Goal: Task Accomplishment & Management: Manage account settings

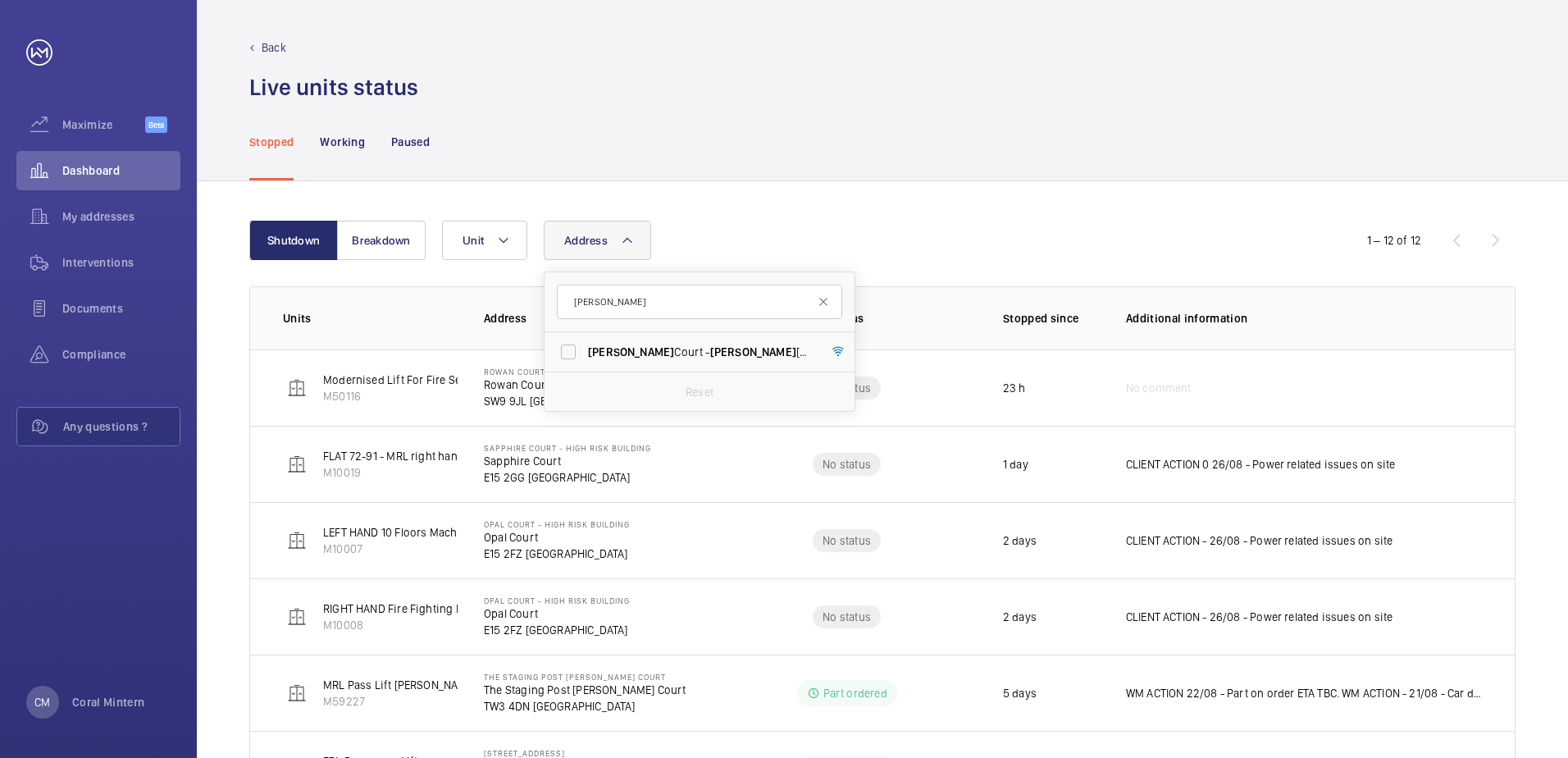
click at [599, 291] on input "[PERSON_NAME]" at bounding box center [699, 302] width 286 height 35
type input "s"
type input "sidings"
click at [616, 341] on label "The Sidings Apartments - [GEOGRAPHIC_DATA]" at bounding box center [687, 352] width 286 height 40
click at [585, 341] on input "The Sidings Apartments - [GEOGRAPHIC_DATA]" at bounding box center [568, 352] width 33 height 33
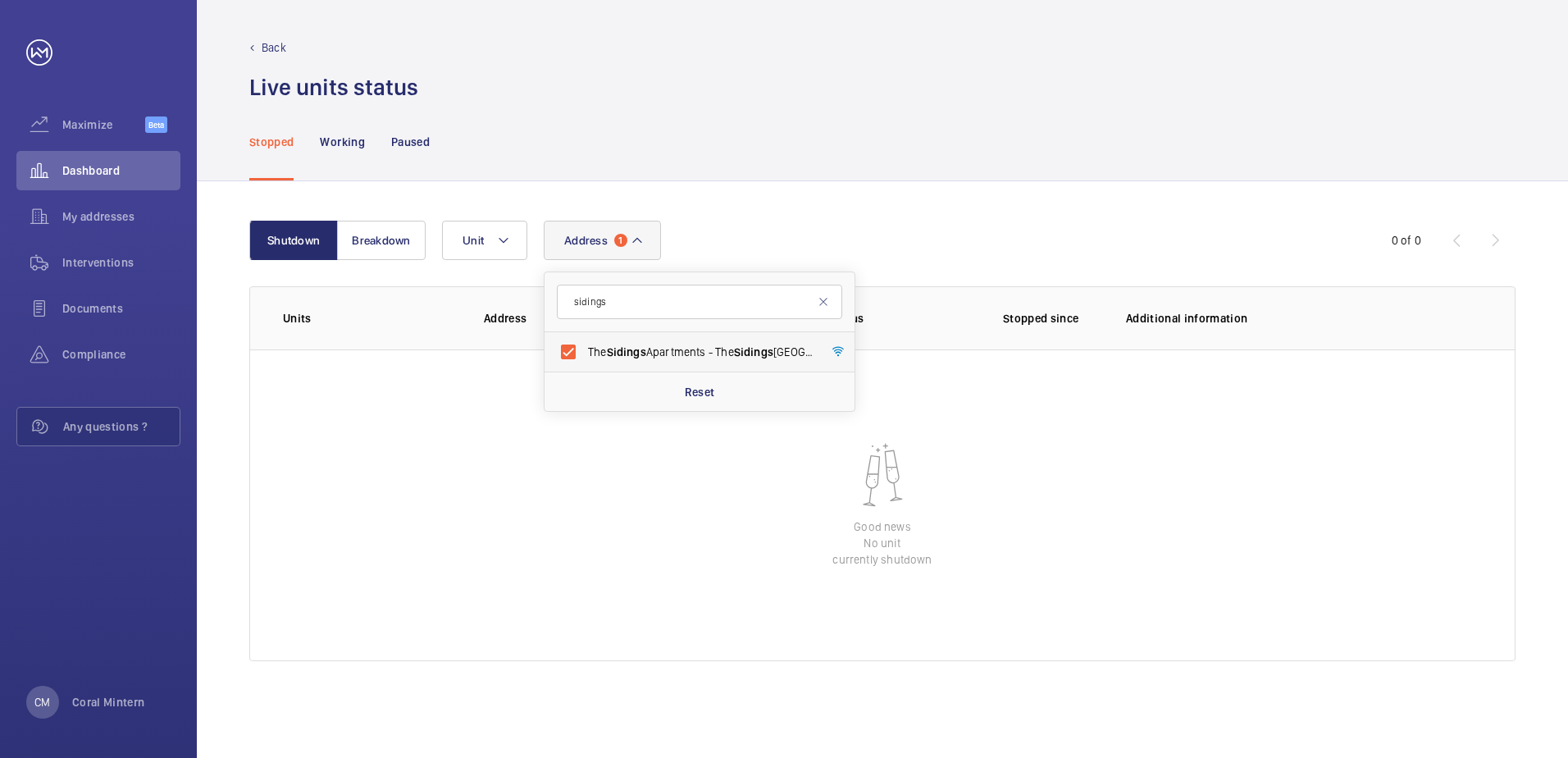
click at [703, 343] on span "The Sidings Apartments - [GEOGRAPHIC_DATA]" at bounding box center [700, 352] width 225 height 17
click at [585, 343] on input "The Sidings Apartments - [GEOGRAPHIC_DATA]" at bounding box center [568, 352] width 33 height 33
checkbox input "false"
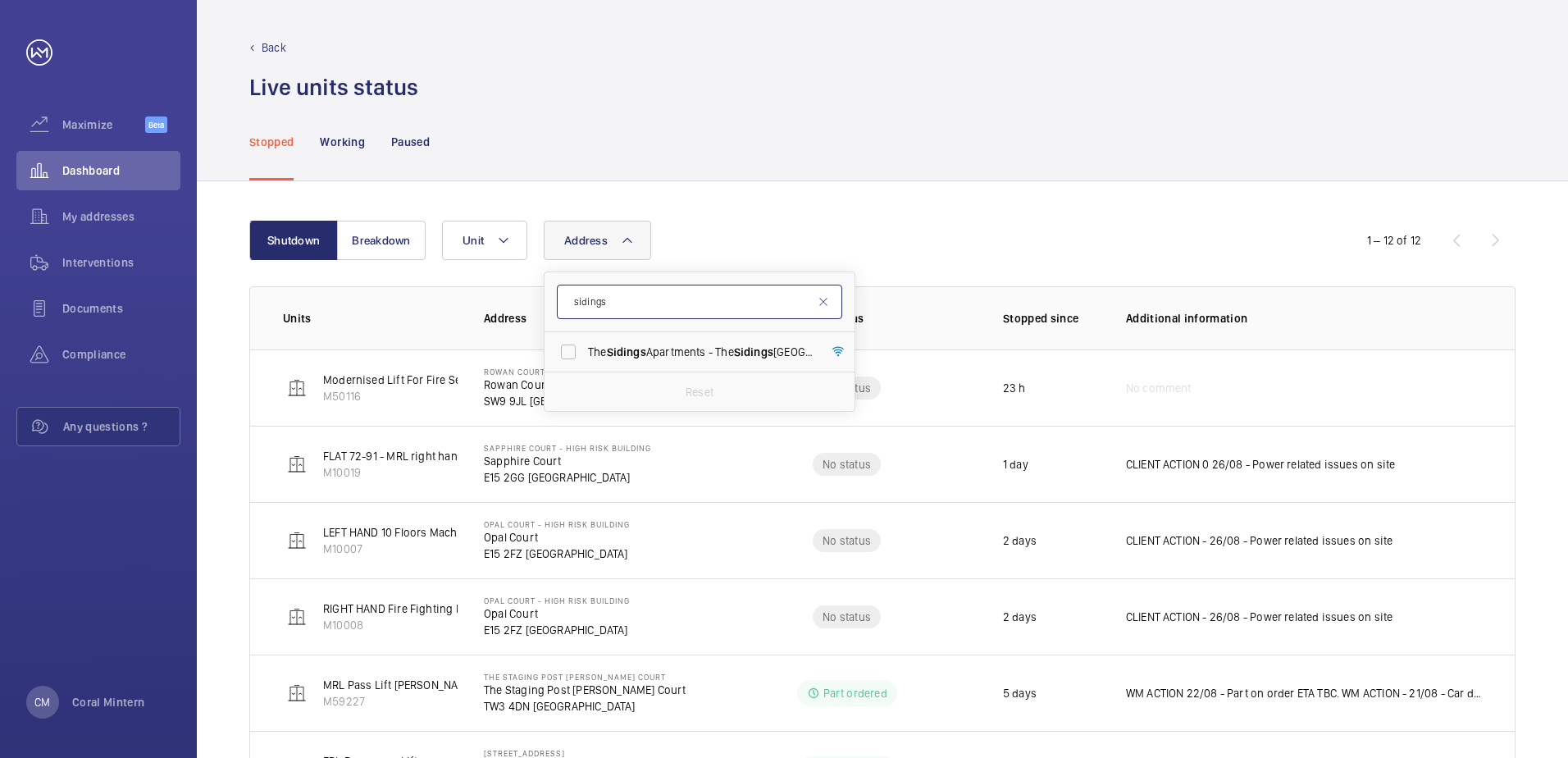
drag, startPoint x: 655, startPoint y: 304, endPoint x: 578, endPoint y: 291, distance: 78.1
click at [547, 291] on form "sidings" at bounding box center [699, 302] width 310 height 59
type input "lancaster"
click at [661, 350] on span "[GEOGRAPHIC_DATA]" at bounding box center [661, 352] width 108 height 13
click at [585, 350] on input "[STREET_ADDRESS] ([GEOGRAPHIC_DATA]) - [STREET_ADDRESS]" at bounding box center [568, 352] width 33 height 33
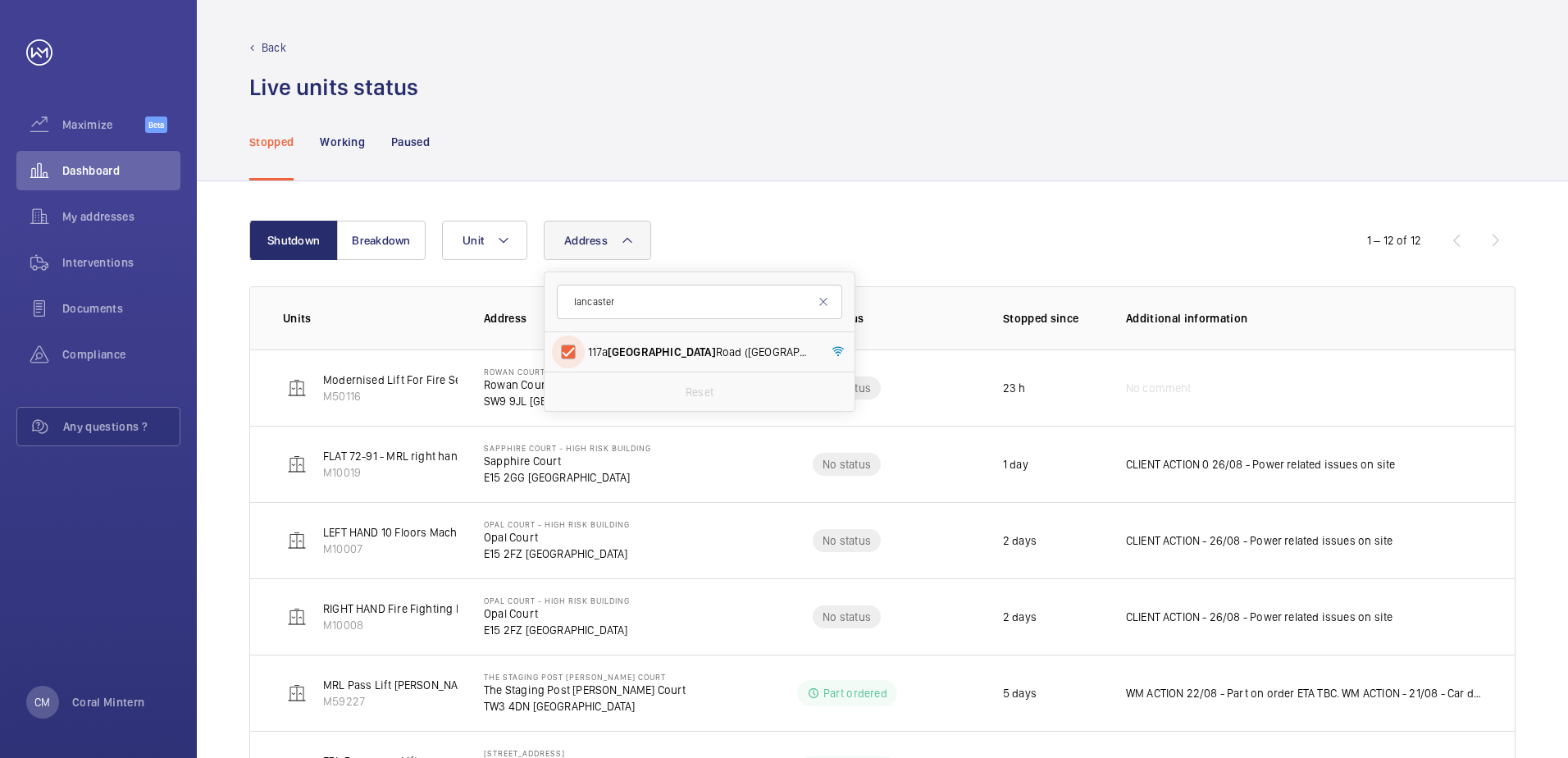
checkbox input "true"
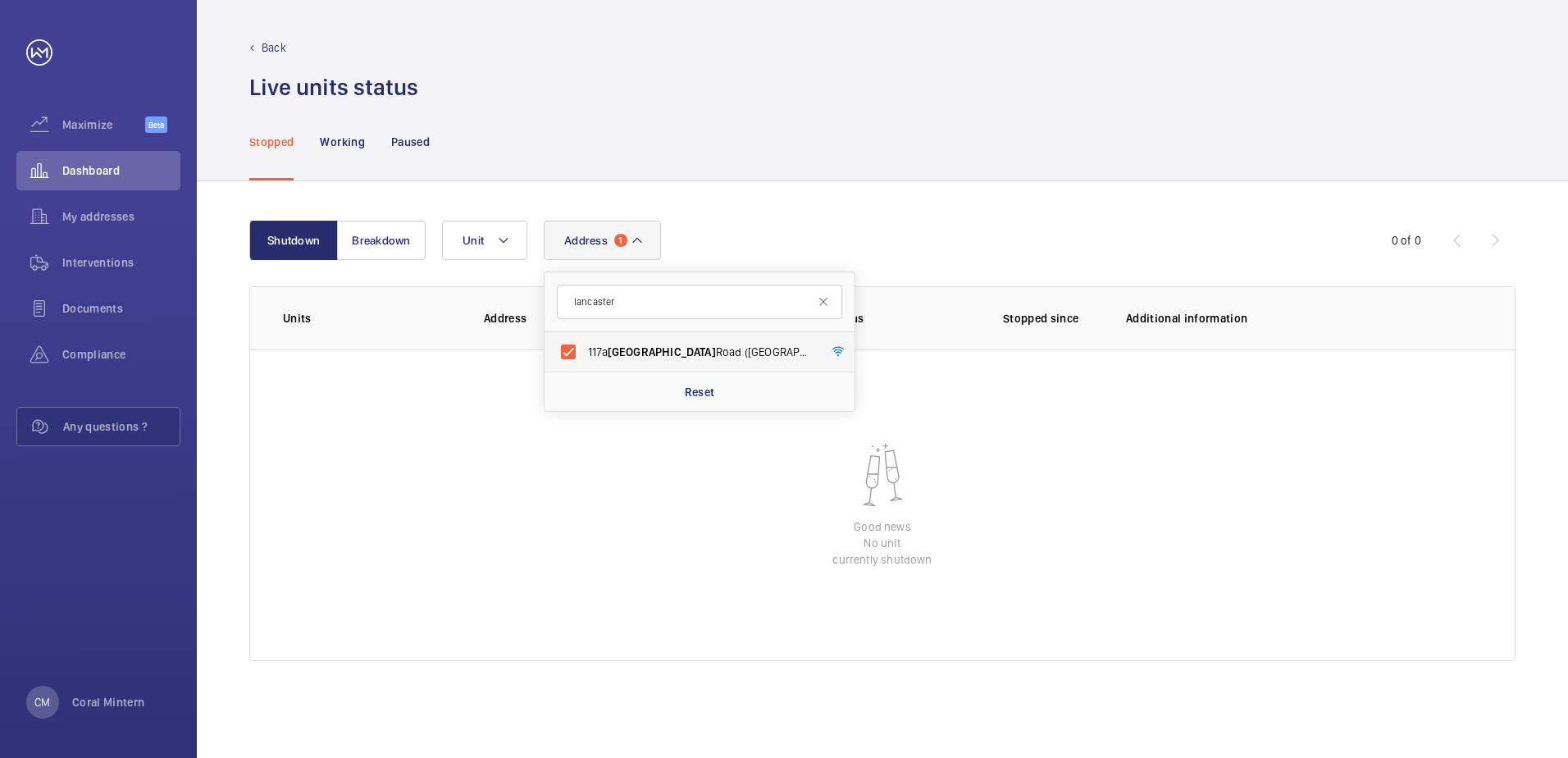
drag, startPoint x: 686, startPoint y: 347, endPoint x: 680, endPoint y: 338, distance: 10.8
click at [680, 338] on label "[STREET_ADDRESS] ([GEOGRAPHIC_DATA]) - [STREET_ADDRESS]" at bounding box center [687, 352] width 286 height 40
drag, startPoint x: 680, startPoint y: 338, endPoint x: 580, endPoint y: 291, distance: 110.5
click at [580, 291] on input "lancaster" at bounding box center [699, 302] width 286 height 35
type input "l"
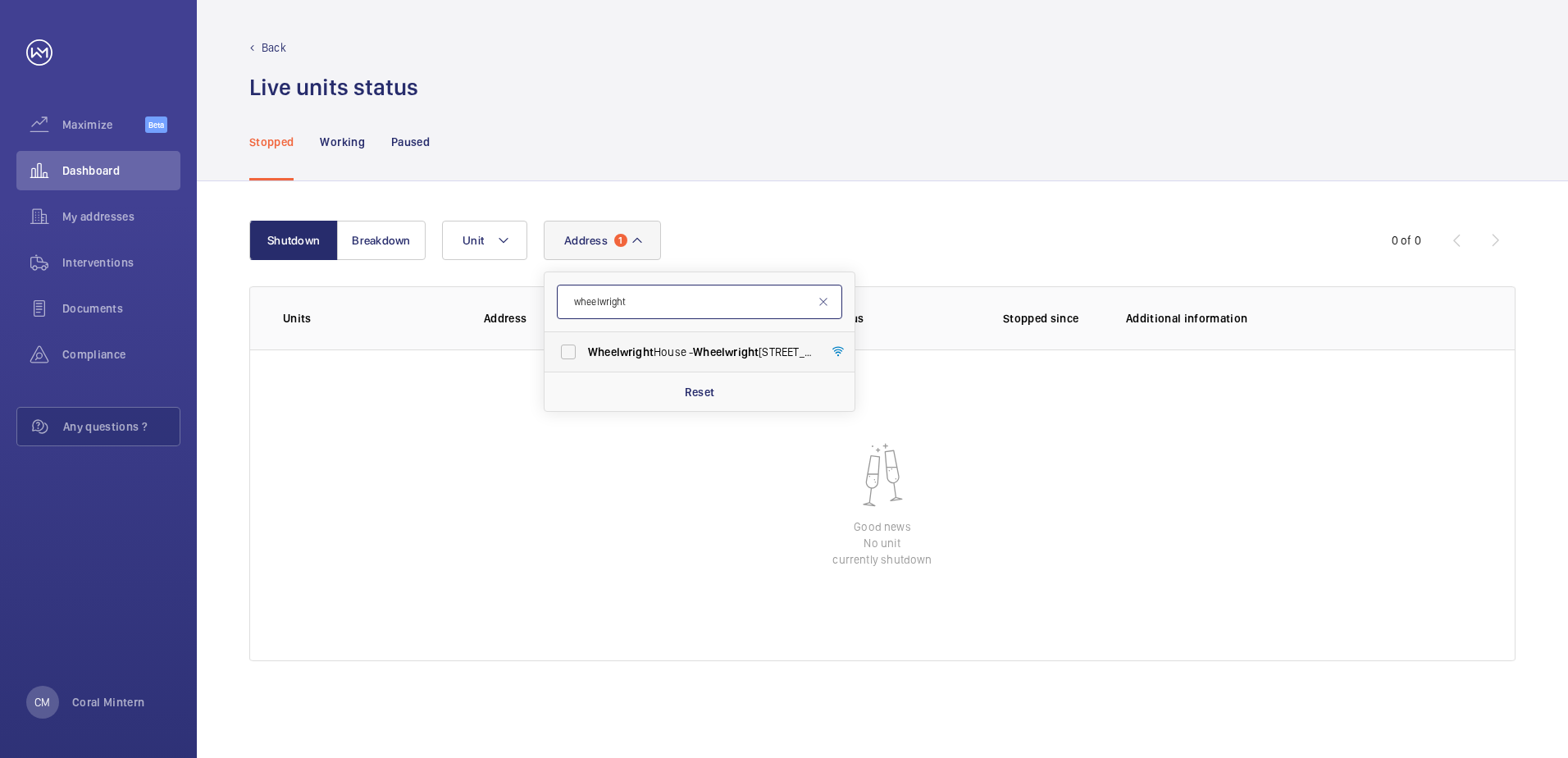
type input "wheelwright"
click at [614, 364] on label "Wheelwright House - [GEOGRAPHIC_DATA]" at bounding box center [687, 352] width 286 height 40
click at [585, 364] on input "Wheelwright House - [GEOGRAPHIC_DATA]" at bounding box center [568, 352] width 33 height 33
checkbox input "true"
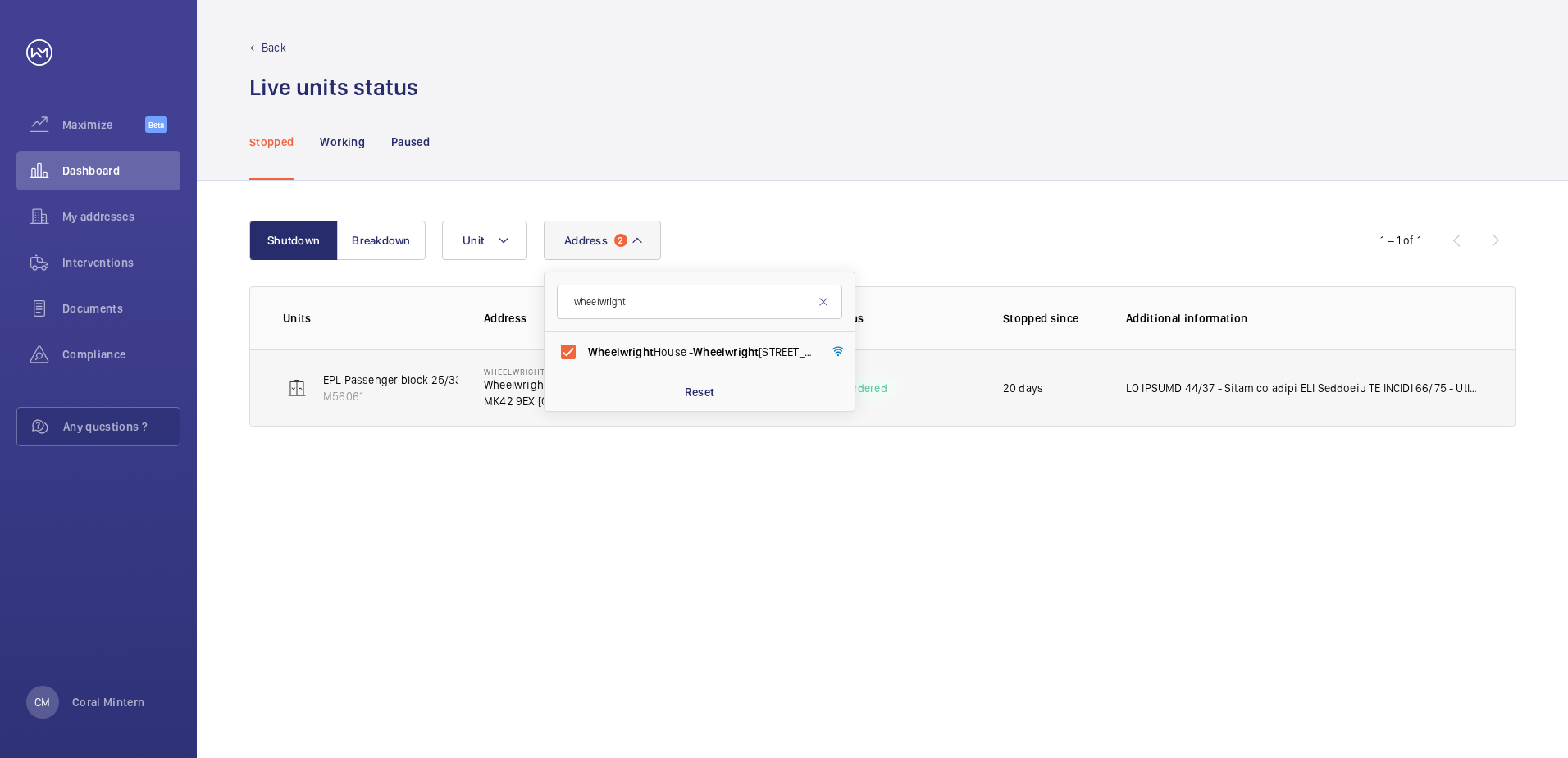
click at [1320, 405] on td at bounding box center [1307, 387] width 415 height 77
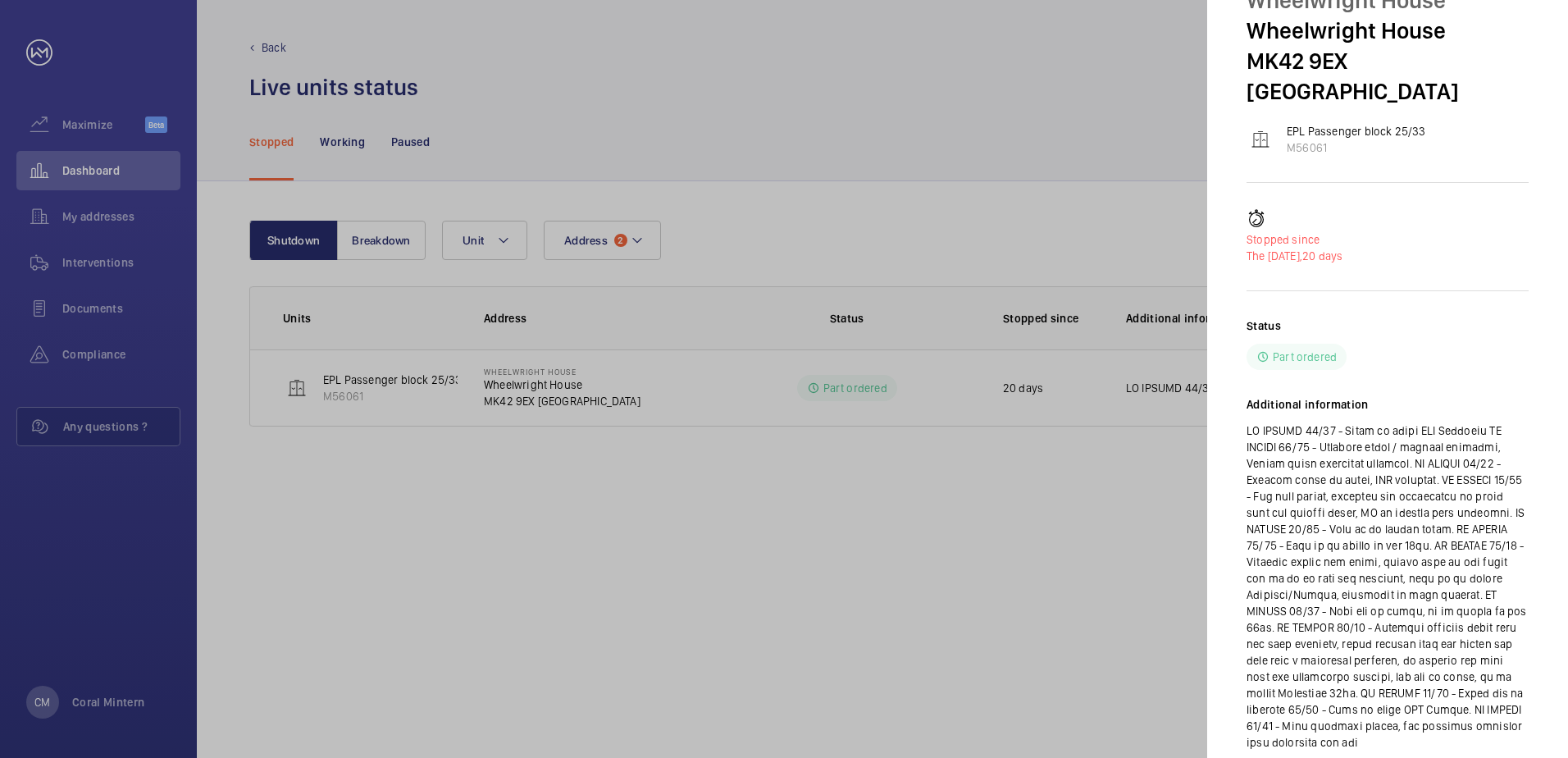
scroll to position [107, 0]
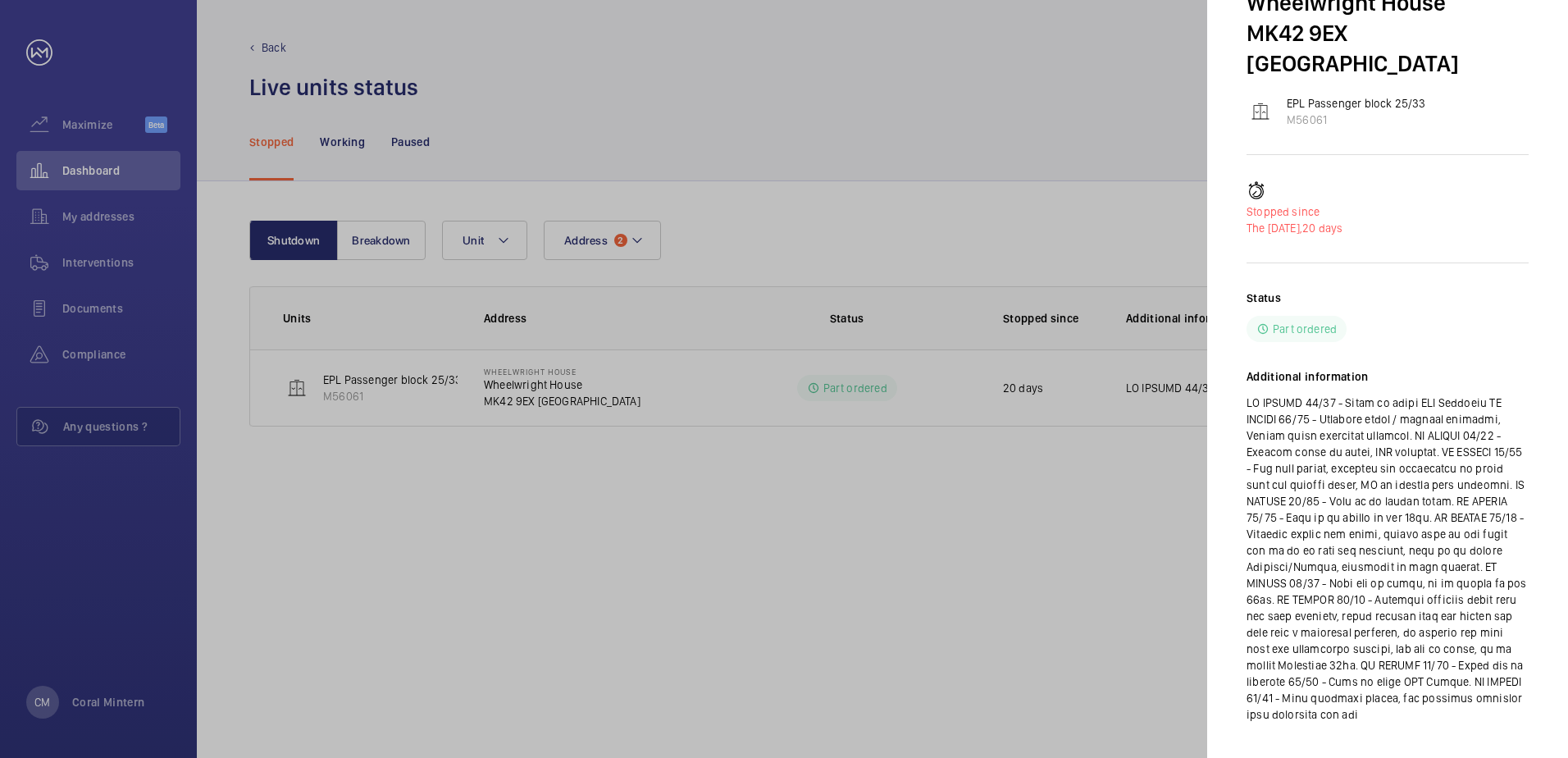
click at [114, 202] on div at bounding box center [784, 379] width 1568 height 758
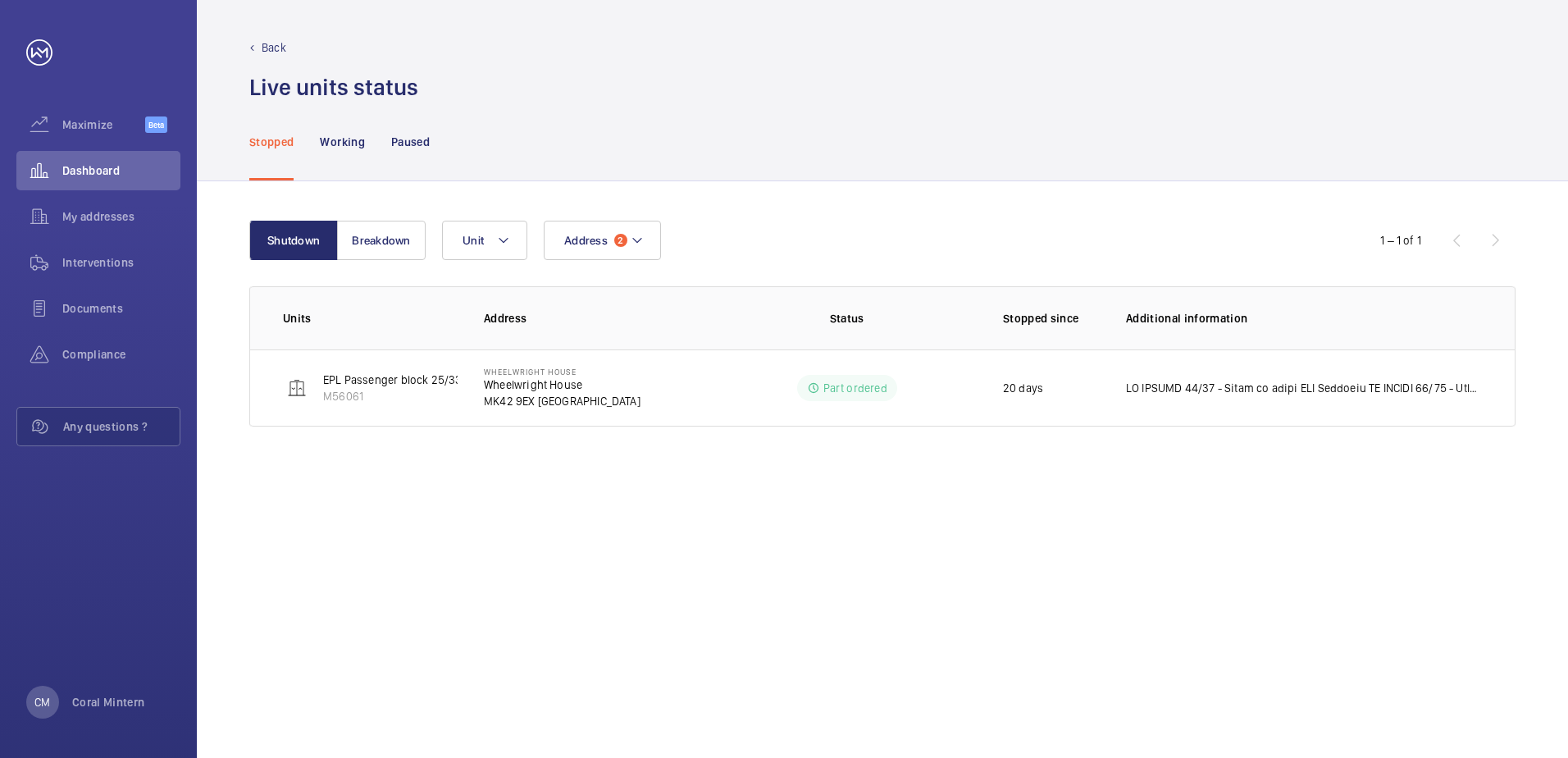
scroll to position [0, 0]
click at [124, 215] on div at bounding box center [784, 379] width 1568 height 758
click at [129, 222] on span "My addresses" at bounding box center [121, 216] width 118 height 17
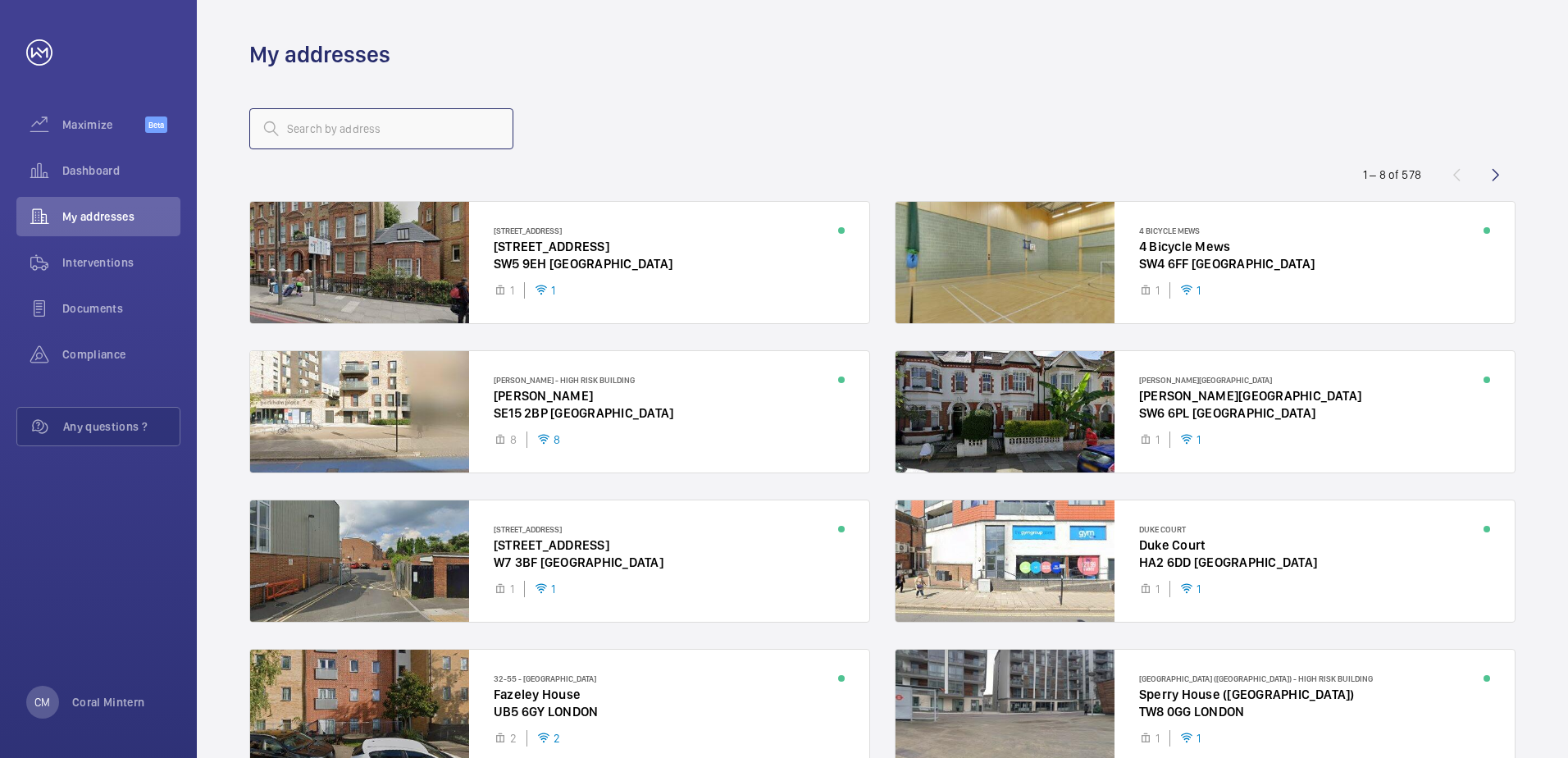
click at [435, 130] on input "text" at bounding box center [381, 129] width 264 height 41
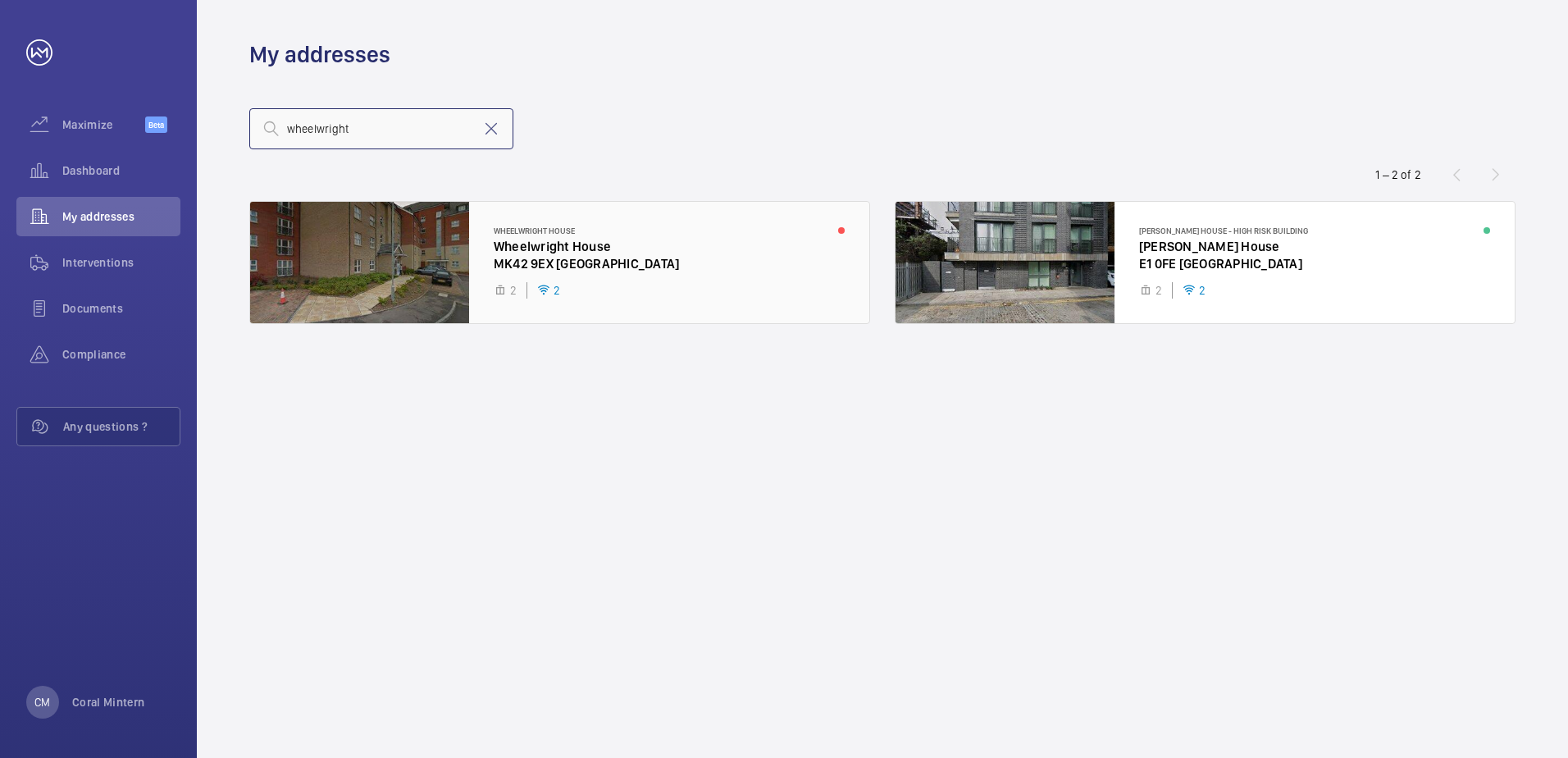
type input "wheelwright"
click at [798, 236] on div at bounding box center [560, 262] width 619 height 121
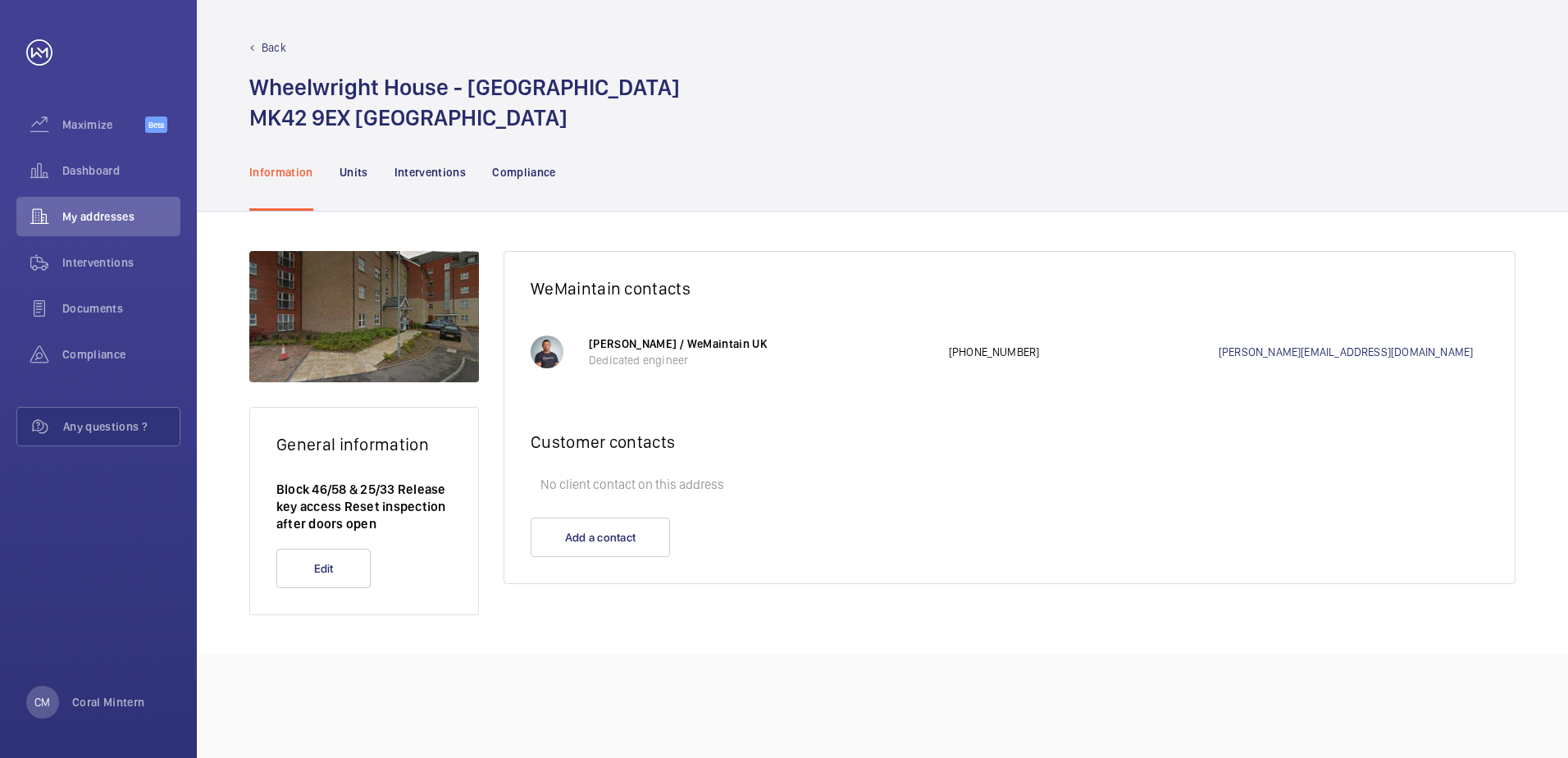
click at [331, 175] on nav "Information Units Interventions Compliance" at bounding box center [402, 172] width 306 height 78
click at [344, 175] on p "Units" at bounding box center [353, 173] width 29 height 17
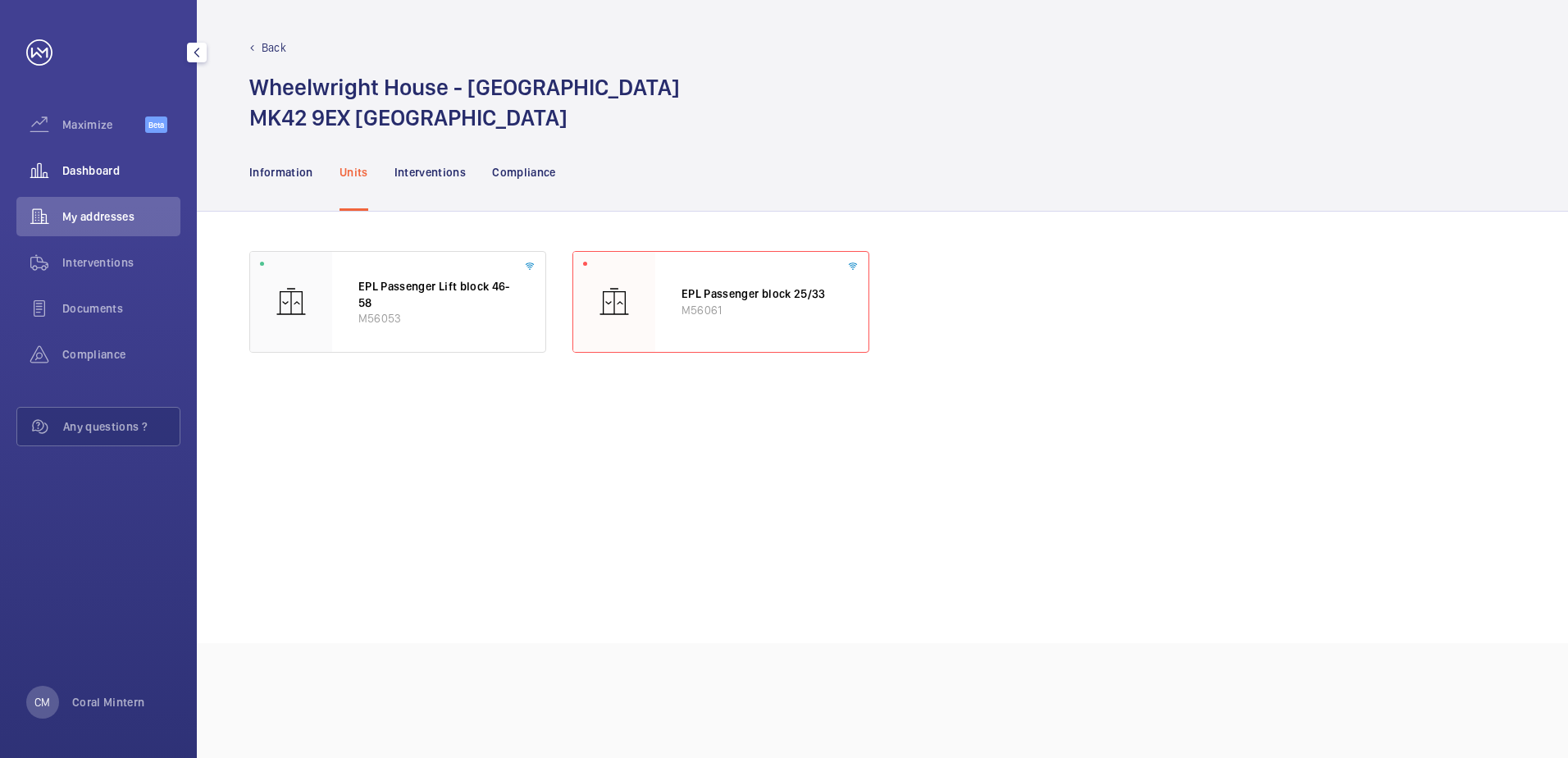
click at [111, 183] on div "Dashboard" at bounding box center [98, 171] width 164 height 40
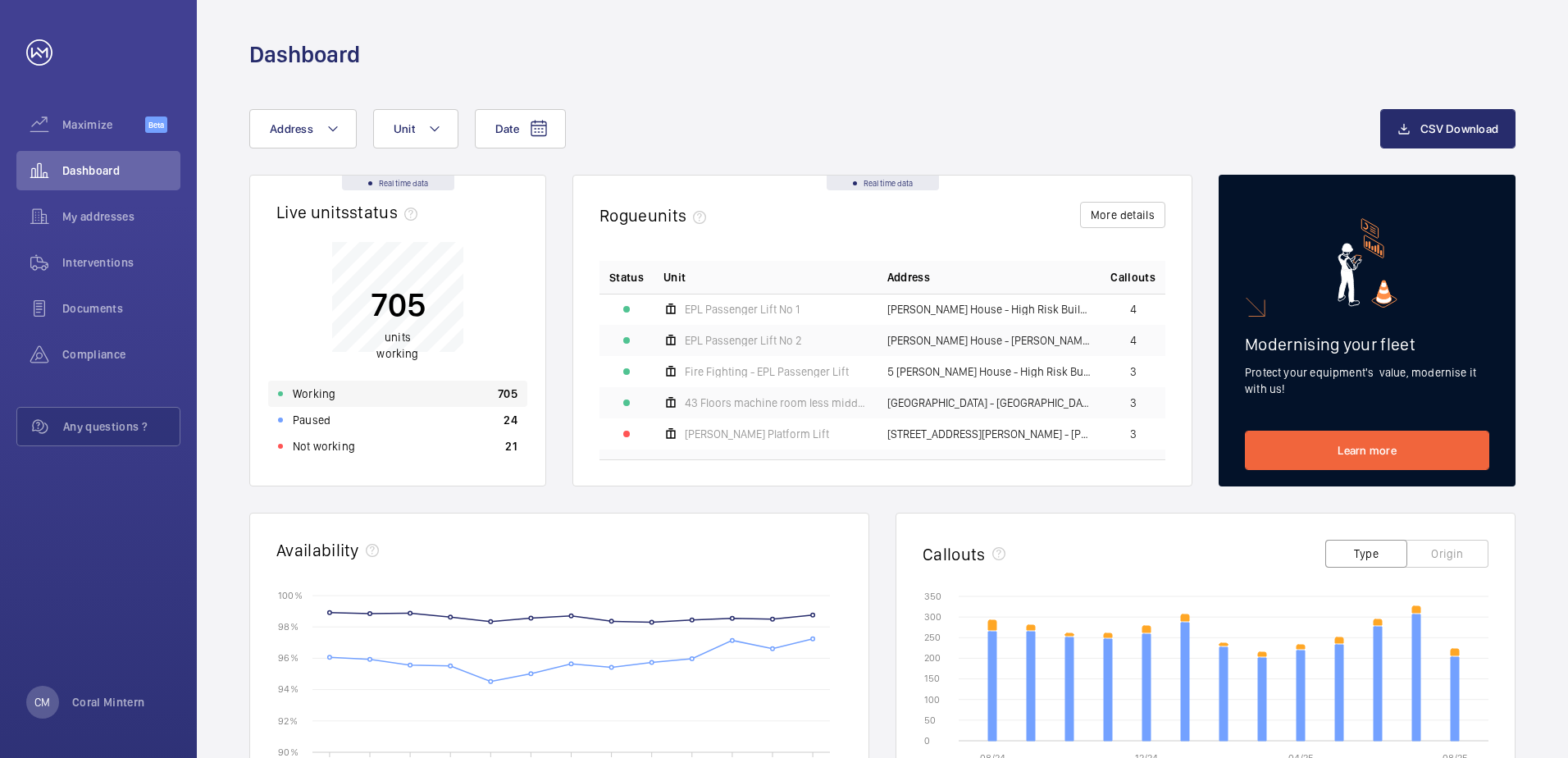
click at [426, 387] on div "Working 705" at bounding box center [398, 394] width 259 height 26
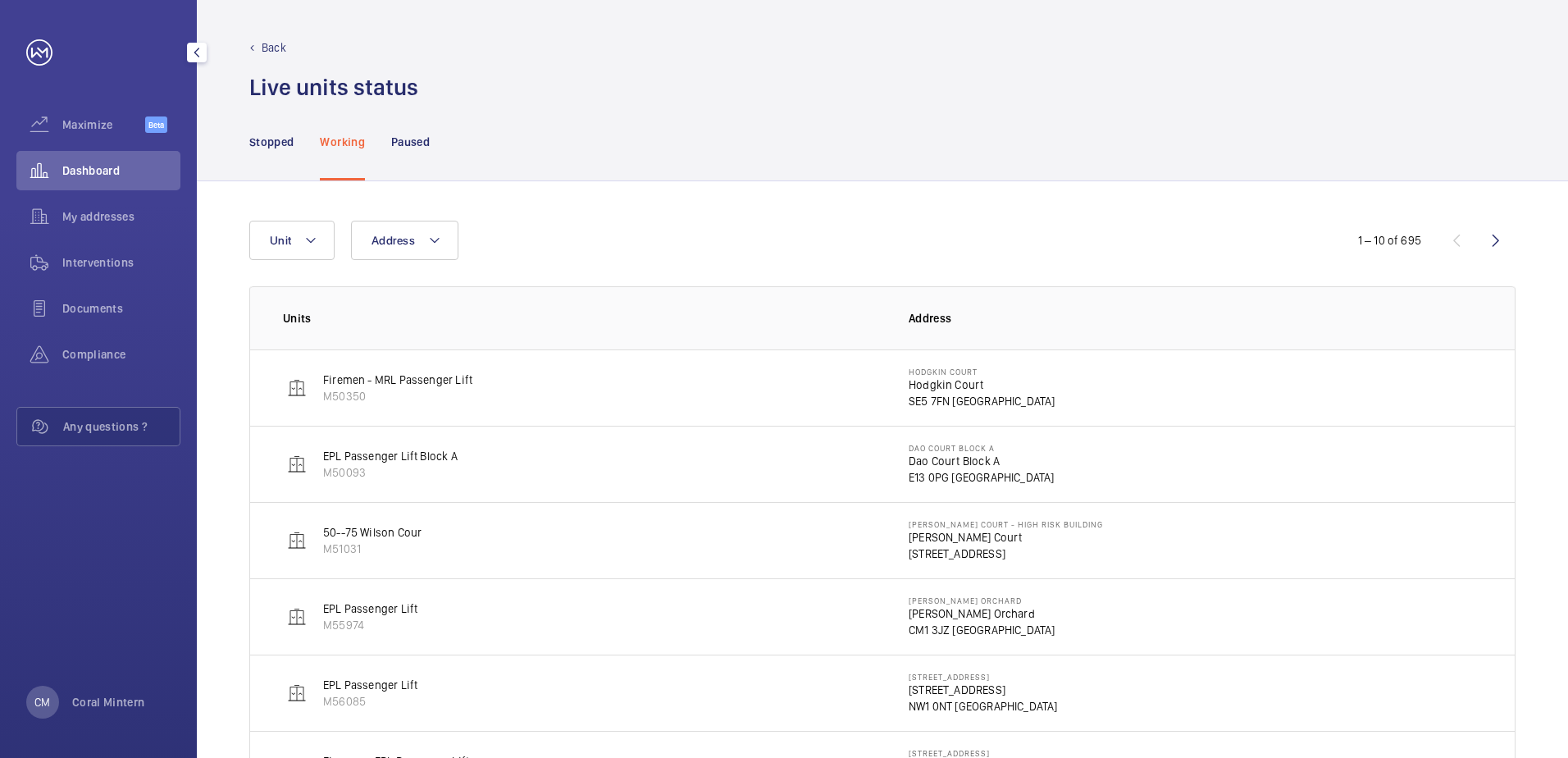
click at [137, 161] on div "Dashboard" at bounding box center [98, 171] width 164 height 40
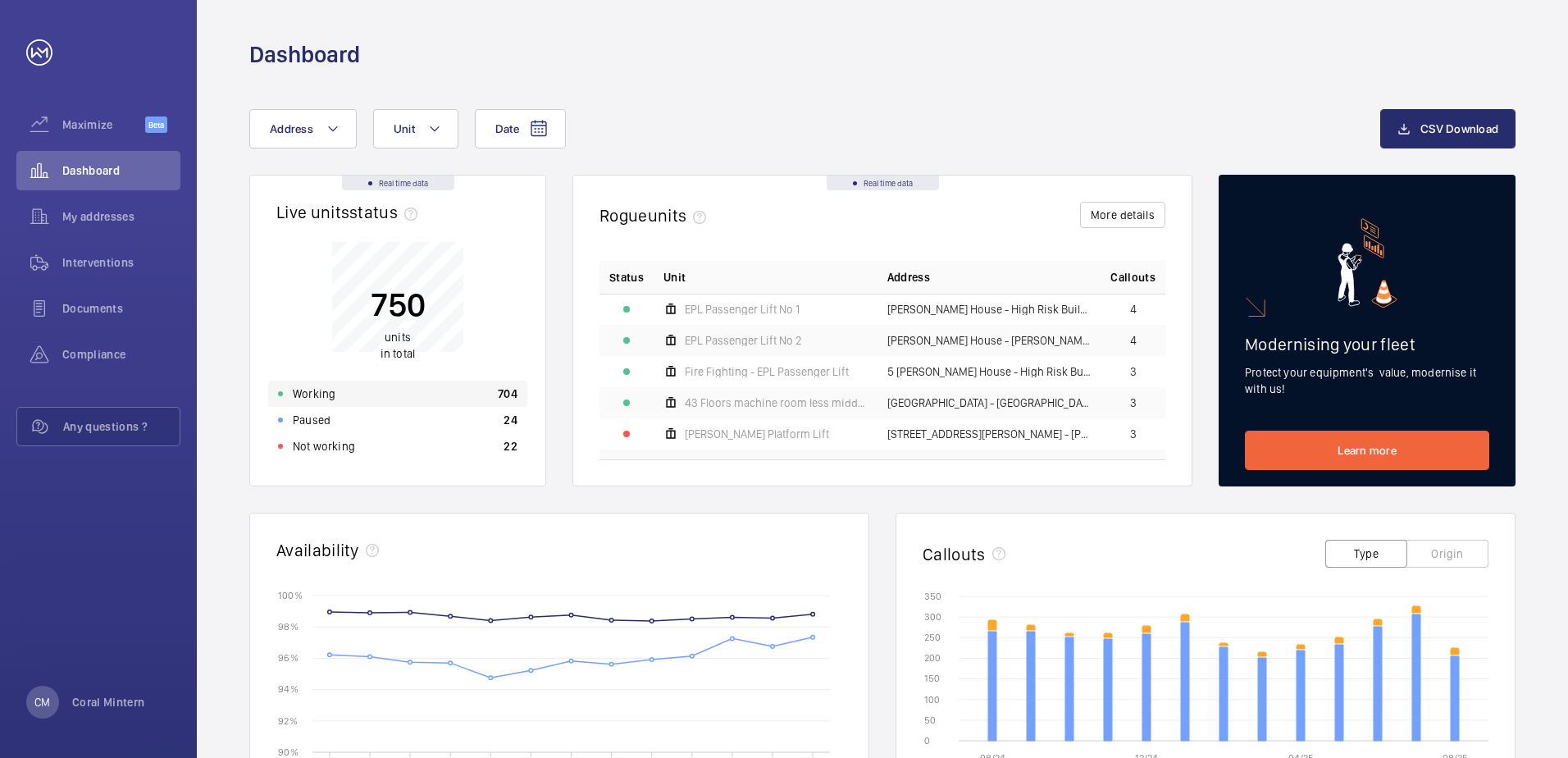
drag, startPoint x: 376, startPoint y: 378, endPoint x: 406, endPoint y: 402, distance: 38.4
click at [382, 384] on div "750 units in total Working 704 Paused 24 Not working 22" at bounding box center [398, 340] width 259 height 237
click at [406, 402] on div "Working 704" at bounding box center [398, 394] width 259 height 26
